Goal: Check status: Check status

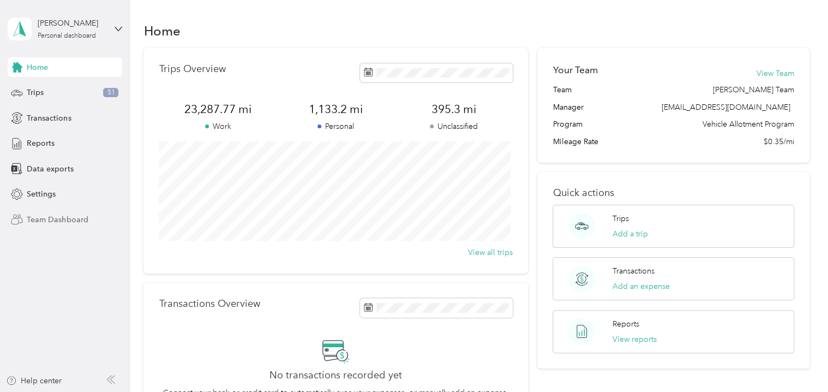
click at [57, 217] on span "Team Dashboard" at bounding box center [57, 219] width 61 height 11
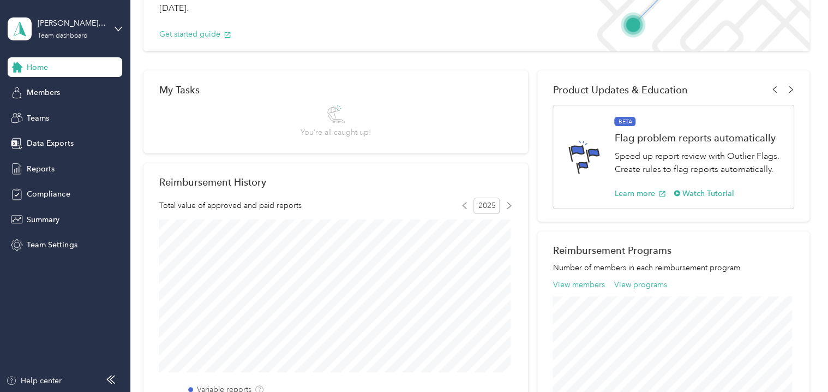
scroll to position [55, 0]
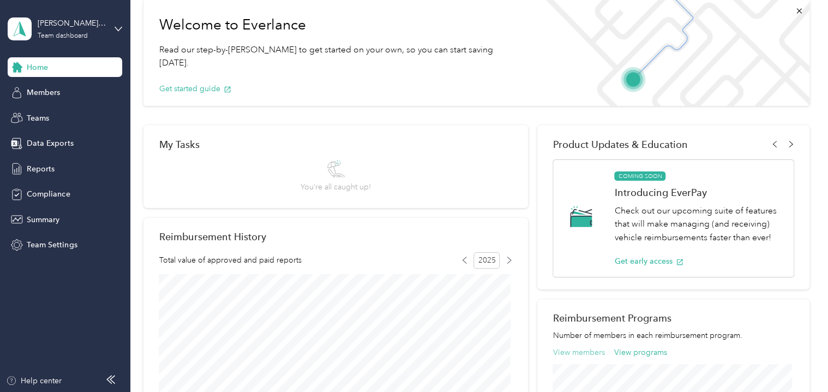
click at [578, 352] on button "View members" at bounding box center [579, 351] width 52 height 11
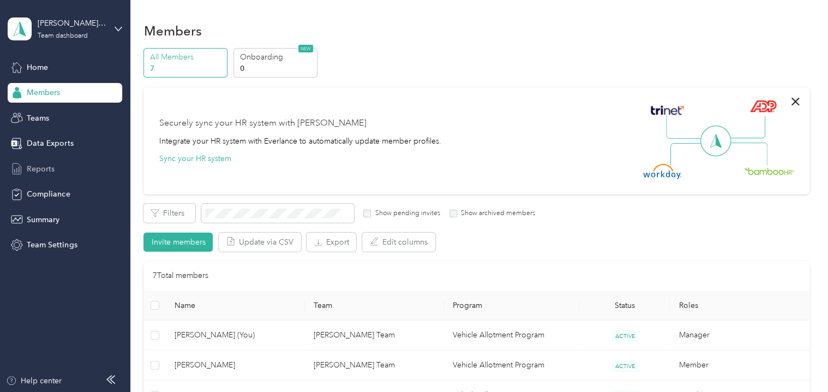
click at [46, 165] on span "Reports" at bounding box center [41, 168] width 28 height 11
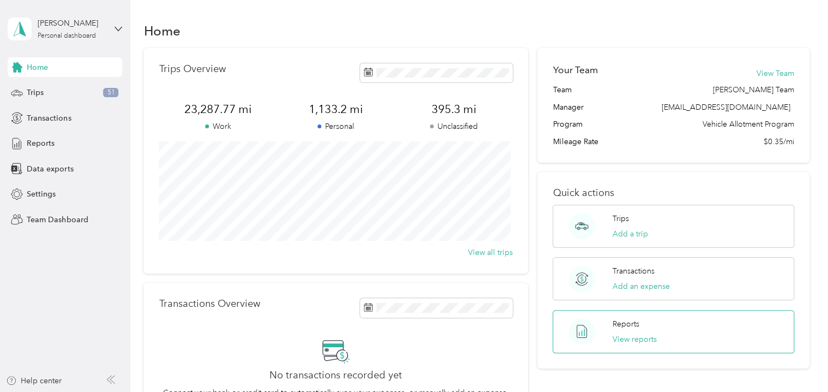
click at [622, 322] on p "Reports" at bounding box center [626, 323] width 27 height 11
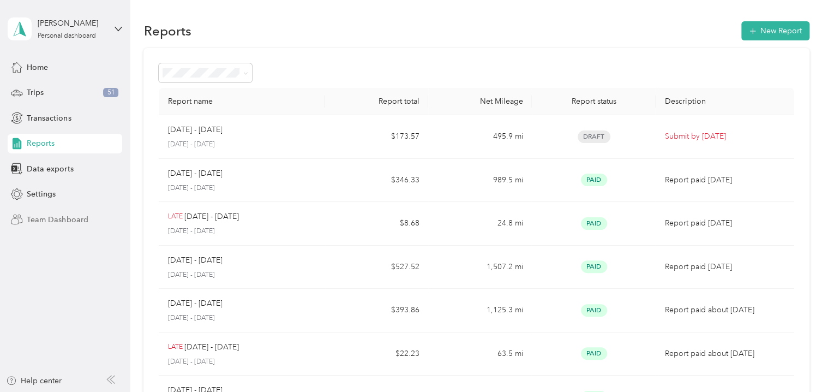
click at [65, 220] on span "Team Dashboard" at bounding box center [57, 219] width 61 height 11
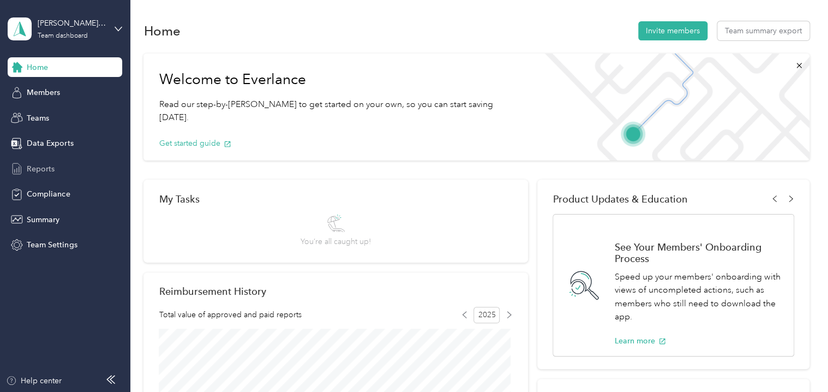
click at [30, 168] on span "Reports" at bounding box center [41, 168] width 28 height 11
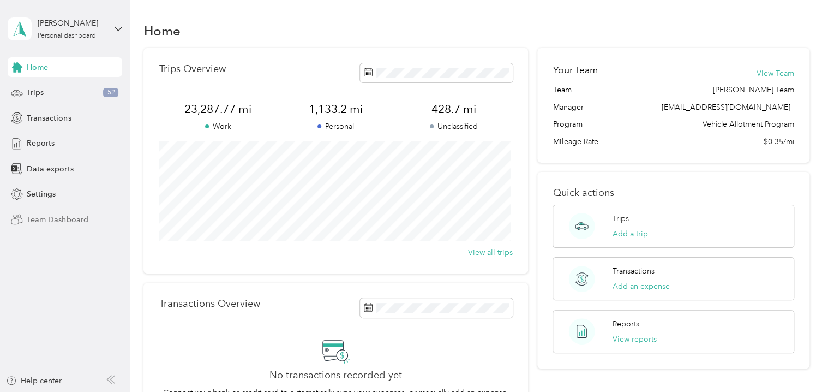
click at [9, 213] on div "Team Dashboard" at bounding box center [65, 220] width 115 height 20
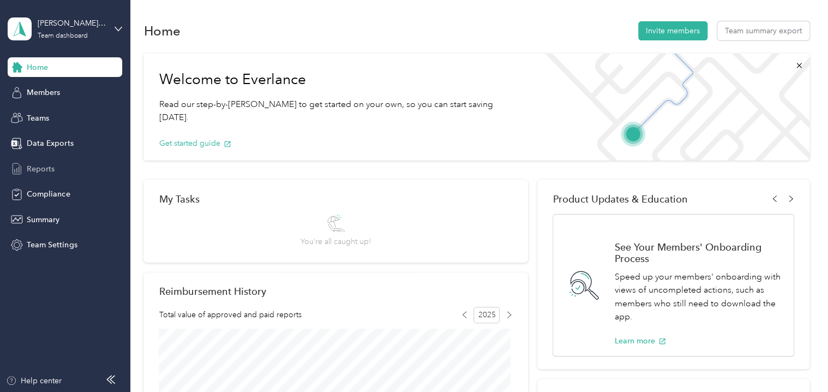
click at [50, 168] on span "Reports" at bounding box center [41, 168] width 28 height 11
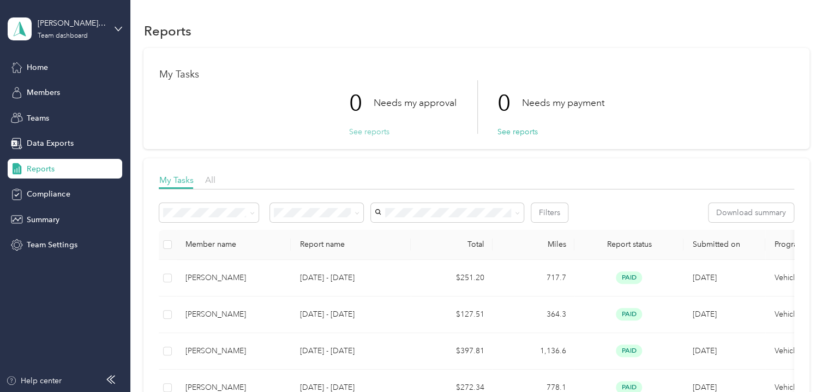
click at [364, 131] on button "See reports" at bounding box center [369, 131] width 40 height 11
